Goal: Register for event/course

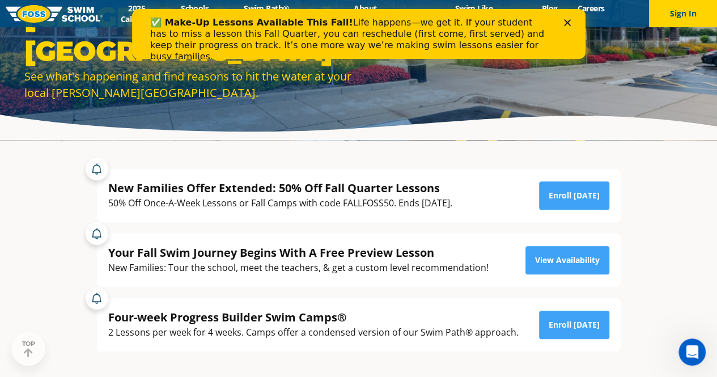
scroll to position [136, 0]
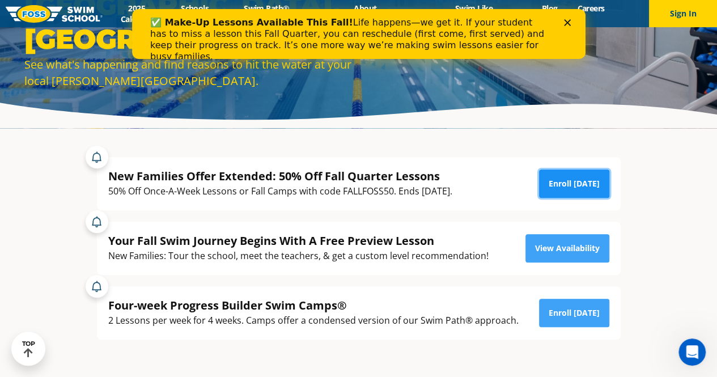
click at [553, 179] on link "Enroll [DATE]" at bounding box center [574, 183] width 70 height 28
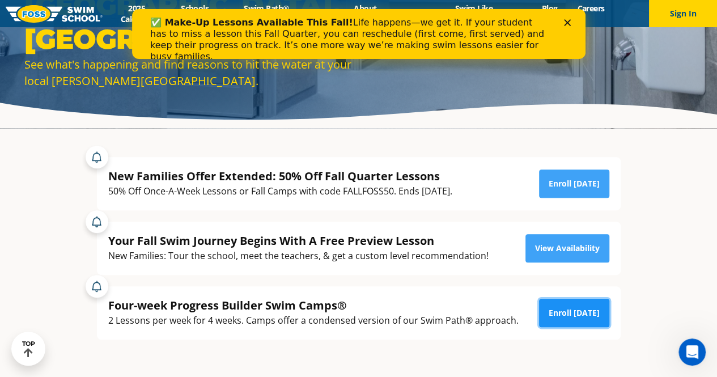
click at [568, 313] on link "Enroll [DATE]" at bounding box center [574, 313] width 70 height 28
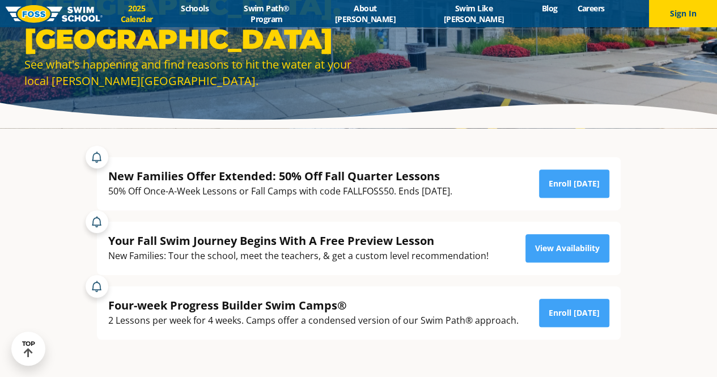
click at [171, 12] on link "2025 Calendar" at bounding box center [137, 14] width 69 height 22
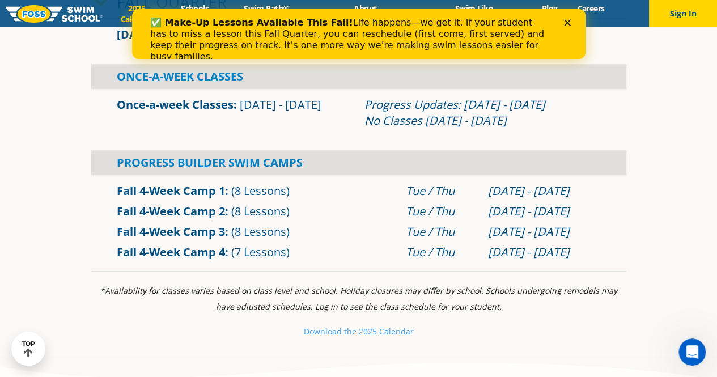
scroll to position [408, 0]
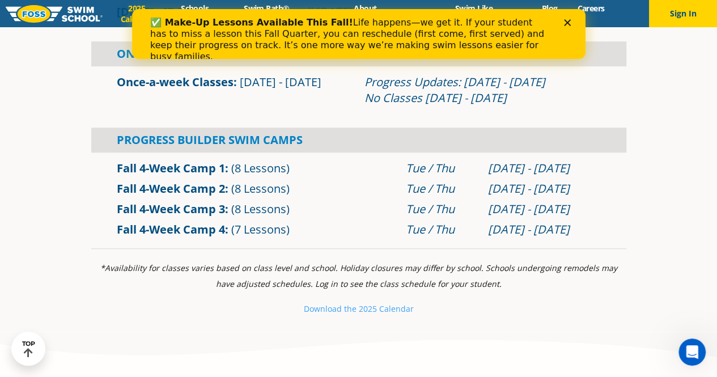
click at [186, 184] on link "Fall 4-Week Camp 2" at bounding box center [171, 188] width 108 height 15
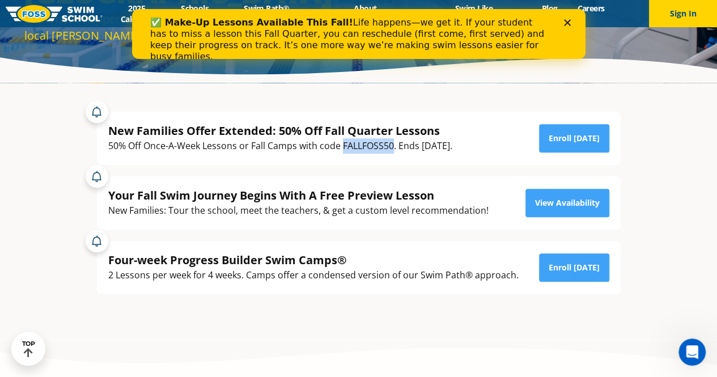
drag, startPoint x: 343, startPoint y: 146, endPoint x: 393, endPoint y: 147, distance: 49.9
click at [393, 147] on div "50% Off Once-A-Week Lessons or Fall Camps with code FALLFOSS50. Ends [DATE]." at bounding box center [280, 145] width 344 height 15
copy div "FALLFOSS50"
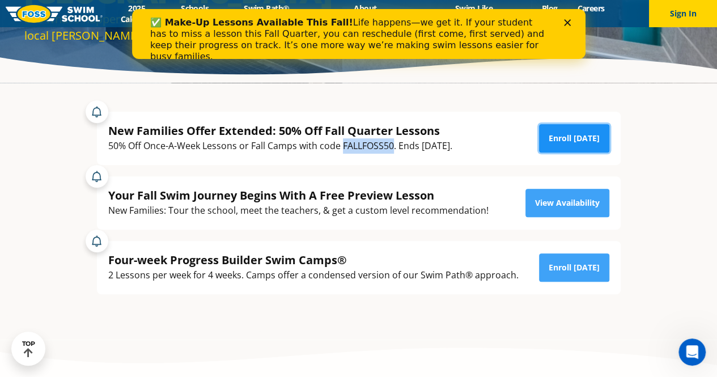
click at [561, 140] on link "Enroll [DATE]" at bounding box center [574, 138] width 70 height 28
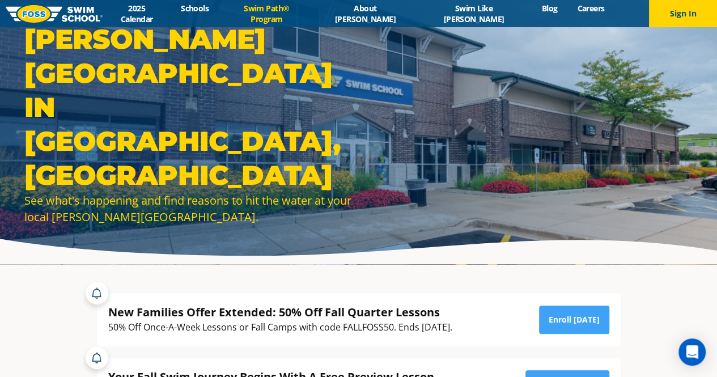
click at [282, 15] on link "Swim Path® Program" at bounding box center [267, 14] width 96 height 22
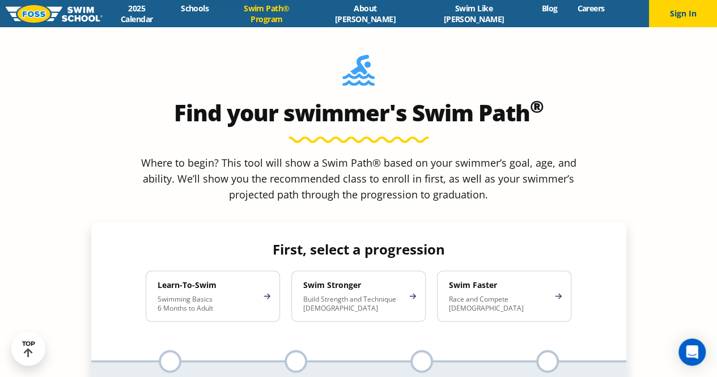
scroll to position [974, 0]
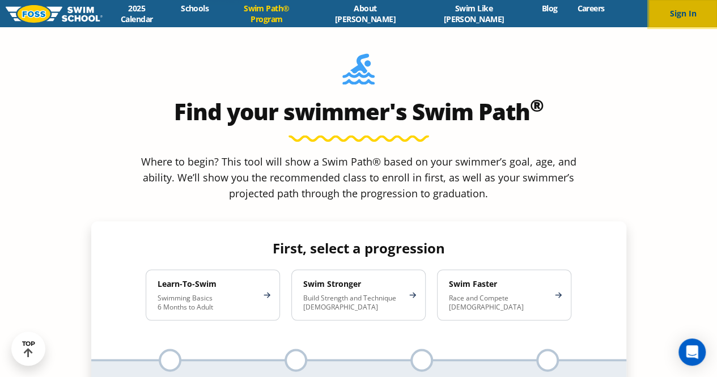
click at [673, 12] on button "Sign In" at bounding box center [683, 13] width 68 height 27
